Goal: Find specific page/section: Find specific page/section

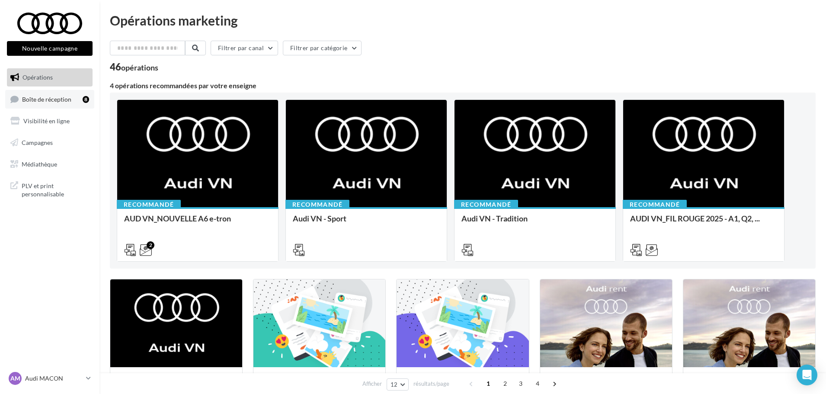
click at [51, 101] on span "Boîte de réception" at bounding box center [46, 98] width 49 height 7
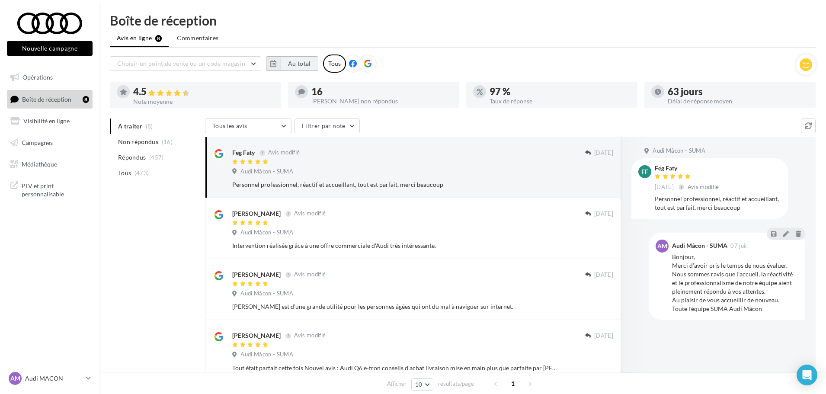
click at [291, 62] on button "Au total" at bounding box center [300, 63] width 38 height 15
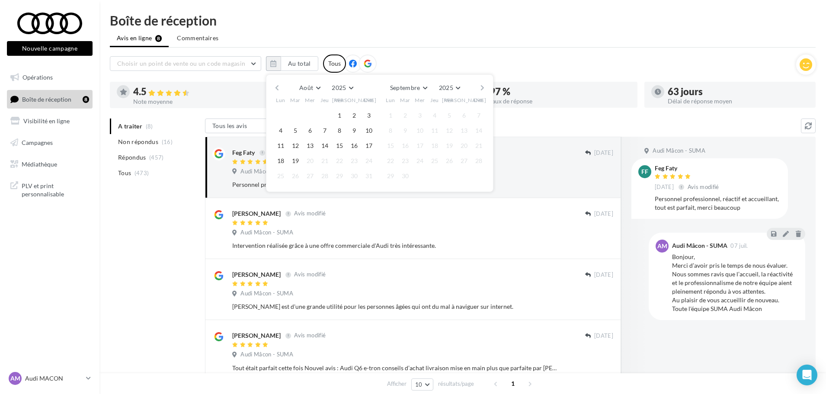
click at [279, 88] on button "button" at bounding box center [276, 88] width 7 height 12
click at [276, 88] on button "button" at bounding box center [276, 88] width 7 height 12
click at [273, 88] on button "button" at bounding box center [276, 88] width 7 height 12
click at [298, 115] on button "1" at bounding box center [295, 115] width 13 height 13
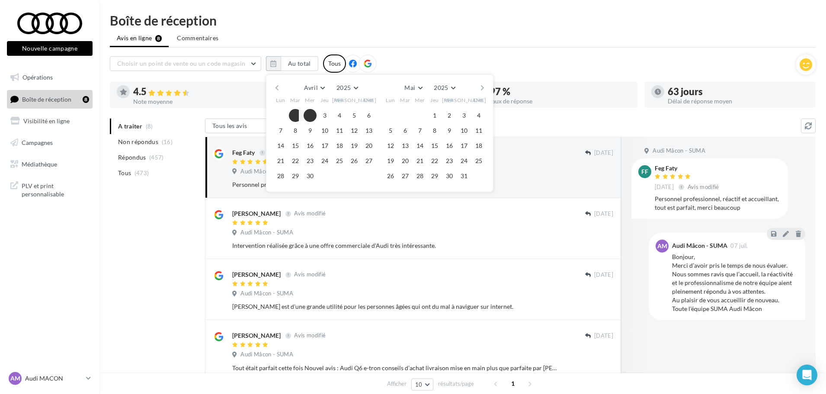
click at [483, 87] on button "button" at bounding box center [482, 88] width 7 height 12
click at [483, 86] on button "button" at bounding box center [482, 88] width 7 height 12
click at [282, 159] on button "18" at bounding box center [280, 160] width 13 height 13
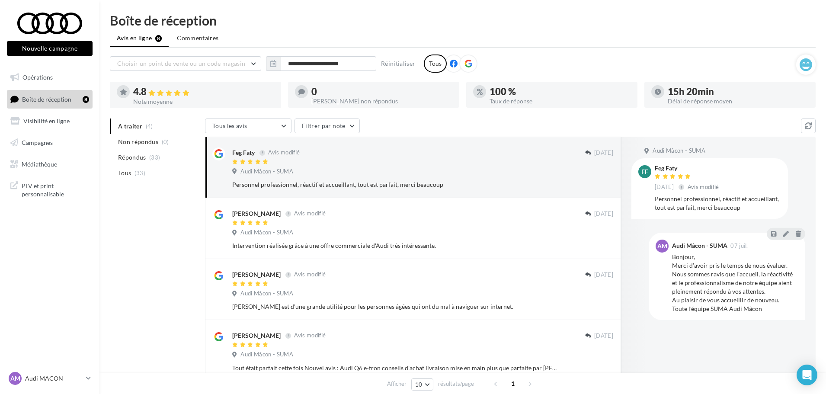
click at [466, 62] on icon at bounding box center [469, 64] width 8 height 8
